Goal: Task Accomplishment & Management: Use online tool/utility

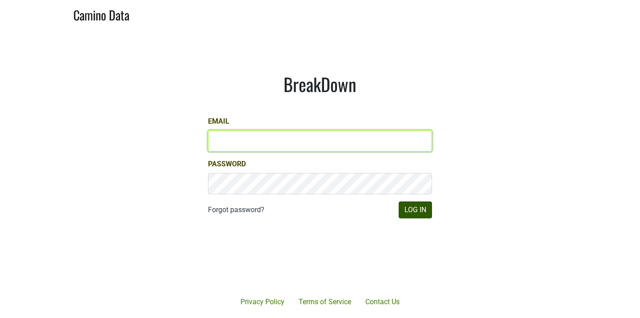
type input "[EMAIL_ADDRESS][DOMAIN_NAME]"
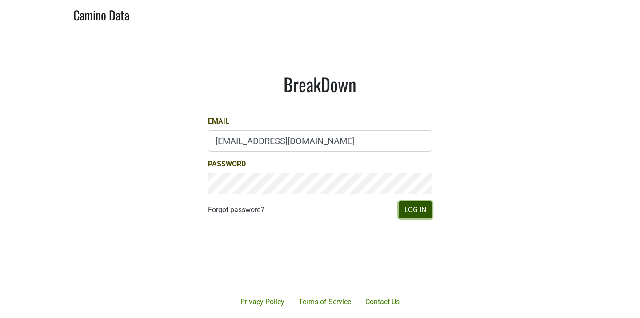
click at [418, 210] on button "Log In" at bounding box center [414, 209] width 33 height 17
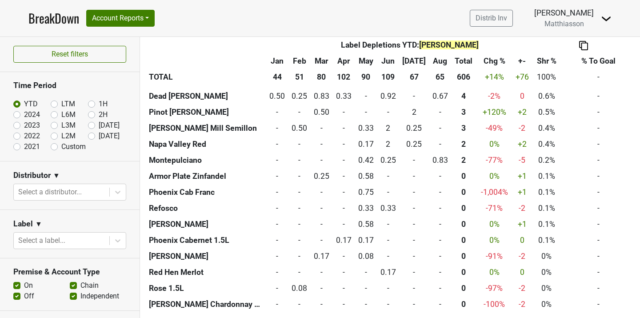
scroll to position [596, 0]
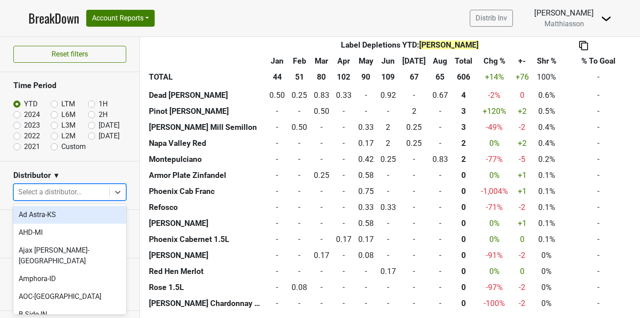
click at [93, 187] on div at bounding box center [61, 192] width 87 height 12
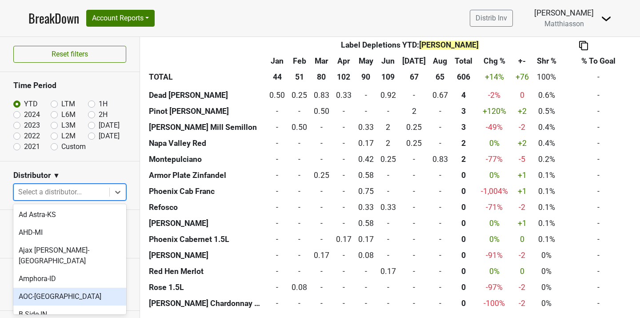
click at [60, 287] on div "AOC-TN" at bounding box center [69, 296] width 113 height 18
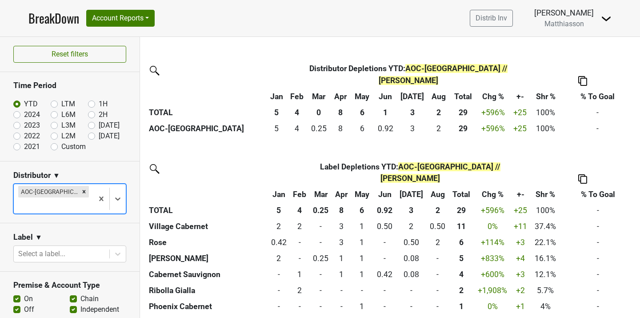
scroll to position [212, 0]
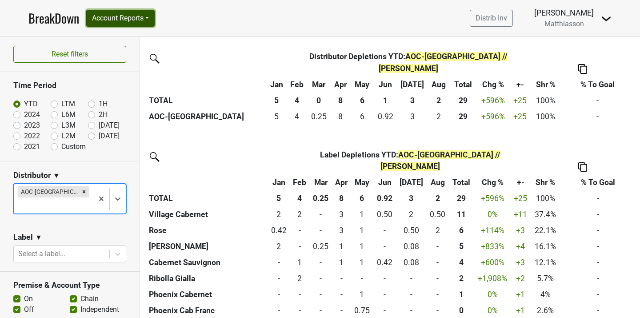
click at [145, 20] on button "Account Reports" at bounding box center [120, 18] width 68 height 17
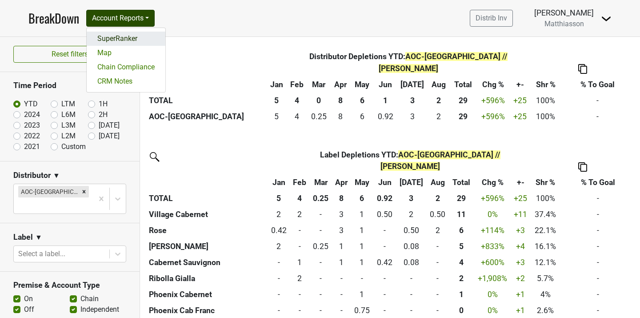
click at [138, 37] on link "SuperRanker" at bounding box center [126, 39] width 79 height 14
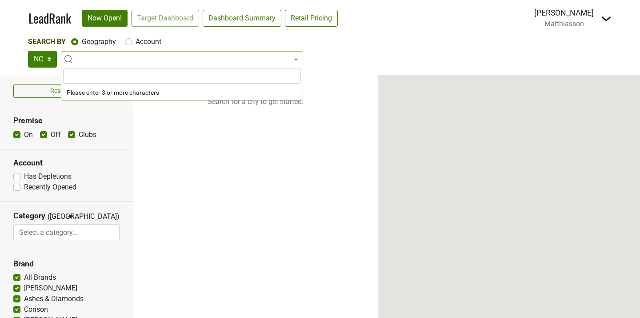
select select
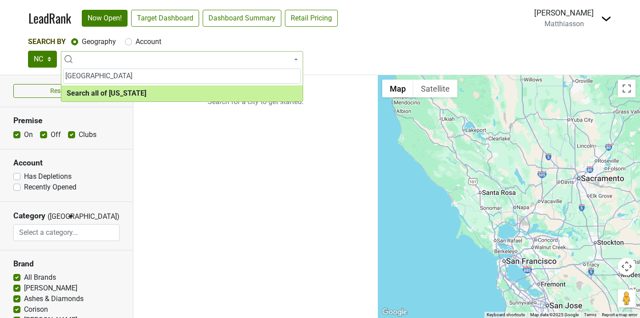
type input "[GEOGRAPHIC_DATA]"
click at [54, 59] on select "NC SC GA TN AL" at bounding box center [42, 59] width 29 height 17
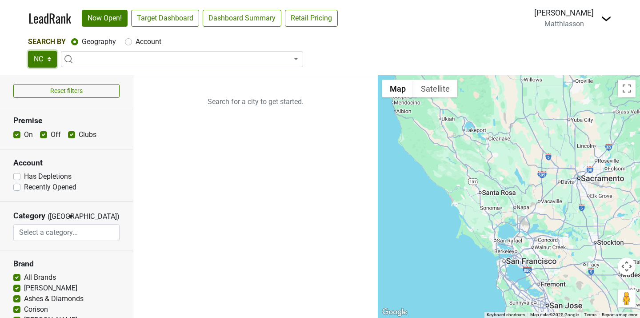
select select "TN"
click at [28, 51] on select "NC SC GA TN AL" at bounding box center [42, 59] width 29 height 17
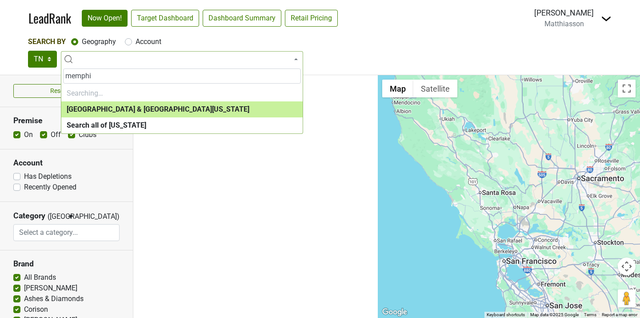
type input "[GEOGRAPHIC_DATA]"
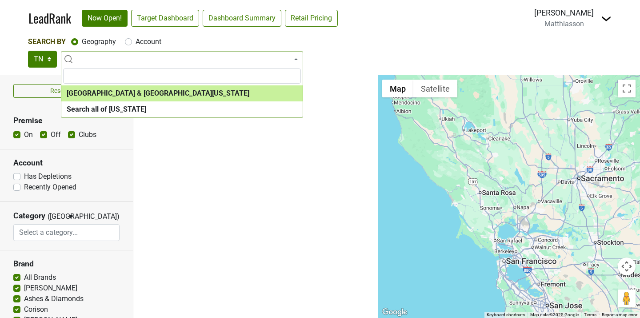
select select "1097"
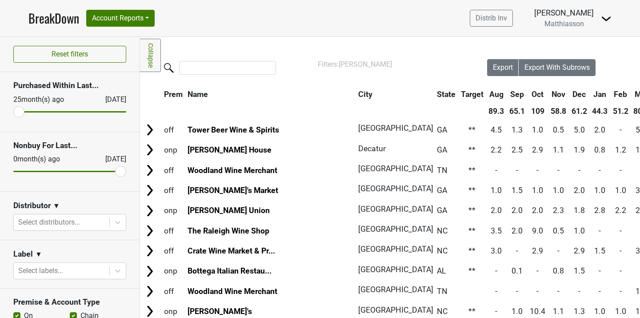
click at [102, 231] on section "Distributor ▼ Select distributors..." at bounding box center [69, 215] width 139 height 48
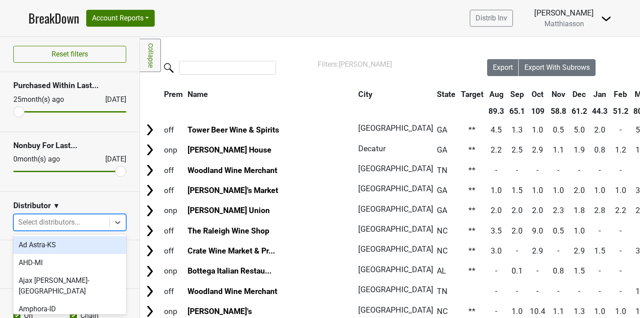
click at [102, 229] on div "Select distributors..." at bounding box center [62, 222] width 96 height 16
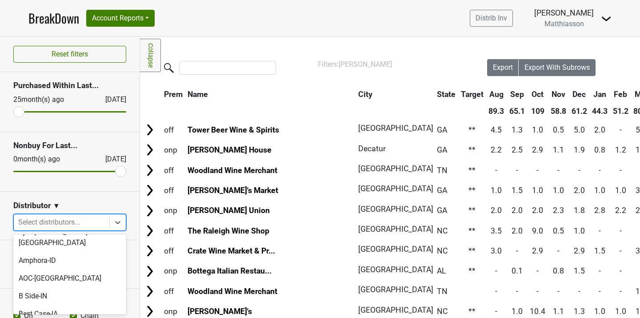
scroll to position [50, 0]
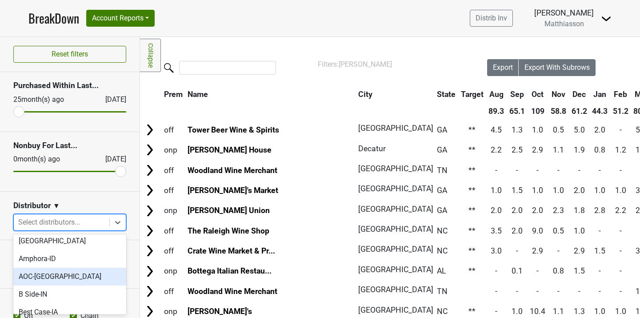
click at [72, 272] on div "AOC-TN" at bounding box center [69, 276] width 113 height 18
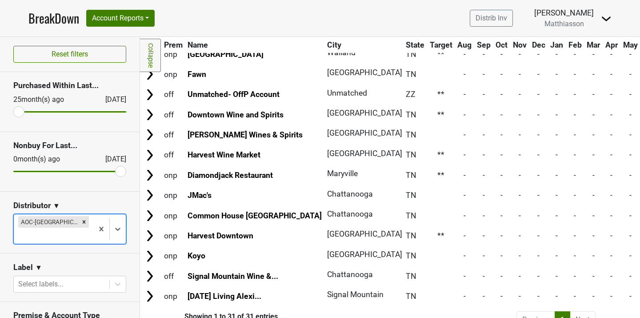
scroll to position [456, 0]
